Goal: Manage account settings

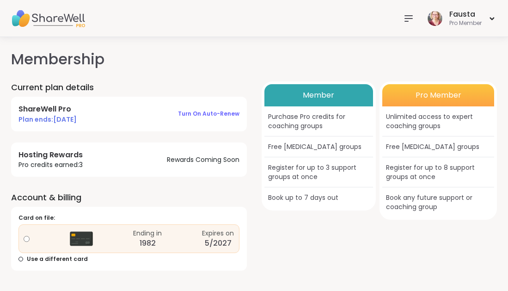
click at [197, 52] on h1 "Membership" at bounding box center [253, 59] width 485 height 22
click at [58, 109] on h4 "ShareWell Pro" at bounding box center [47, 109] width 58 height 10
click at [57, 123] on span "Plan ends: [DATE]" at bounding box center [47, 119] width 58 height 9
click at [95, 112] on div "ShareWell Pro Plan ends: [DATE] Turn on auto-renew" at bounding box center [129, 114] width 236 height 34
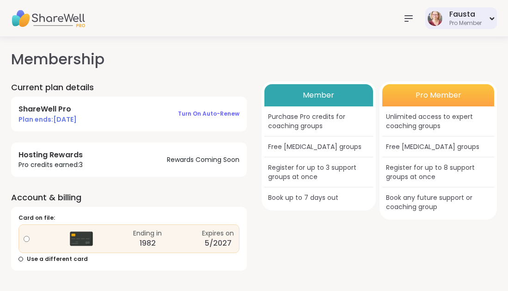
click at [491, 17] on icon at bounding box center [492, 19] width 6 height 4
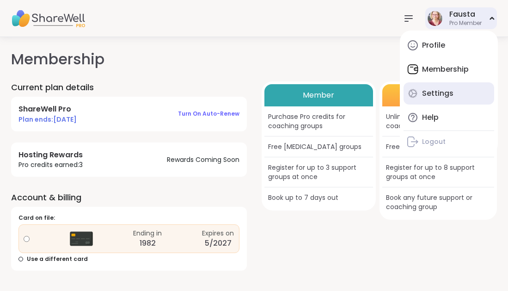
click at [444, 88] on div "Settings" at bounding box center [437, 93] width 31 height 10
select select "**"
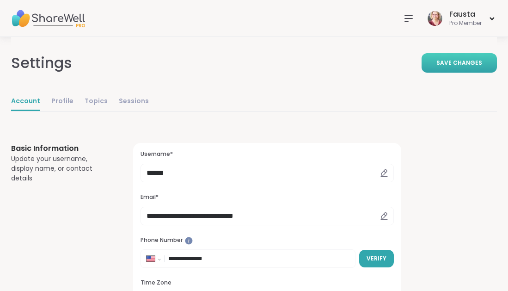
click at [439, 67] on button "Save Changes" at bounding box center [458, 62] width 75 height 19
click at [459, 15] on div "Fausta" at bounding box center [465, 14] width 32 height 10
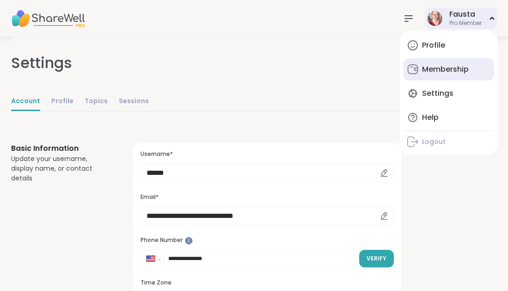
click at [448, 63] on link "Membership" at bounding box center [448, 69] width 91 height 22
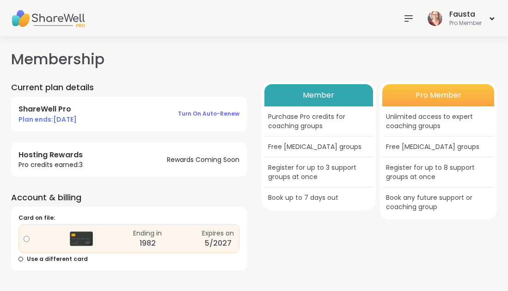
click at [66, 117] on span "Plan ends: [DATE]" at bounding box center [47, 119] width 58 height 9
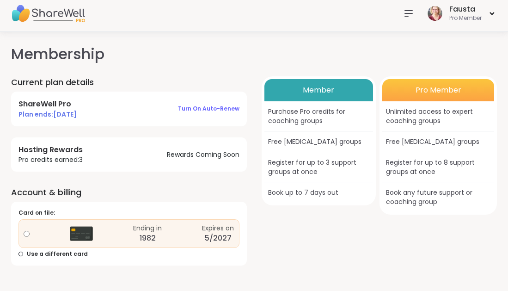
scroll to position [9, 0]
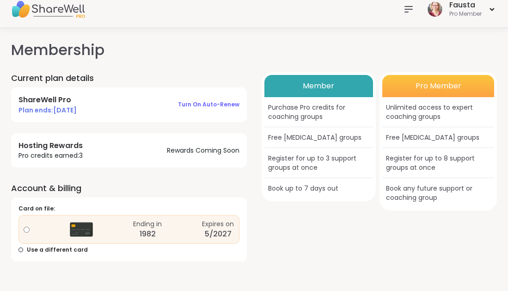
click at [115, 227] on div "Ending in [DATE] Expires on 5/2027" at bounding box center [128, 229] width 221 height 29
click at [267, 232] on div "Member Purchase Pro credits for coaching groups Free [MEDICAL_DATA] groups Regi…" at bounding box center [379, 166] width 236 height 189
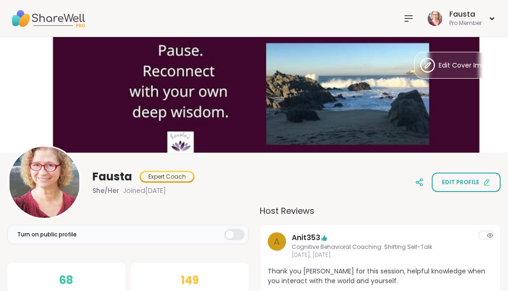
click at [259, 73] on img at bounding box center [254, 94] width 508 height 115
